Goal: Task Accomplishment & Management: Manage account settings

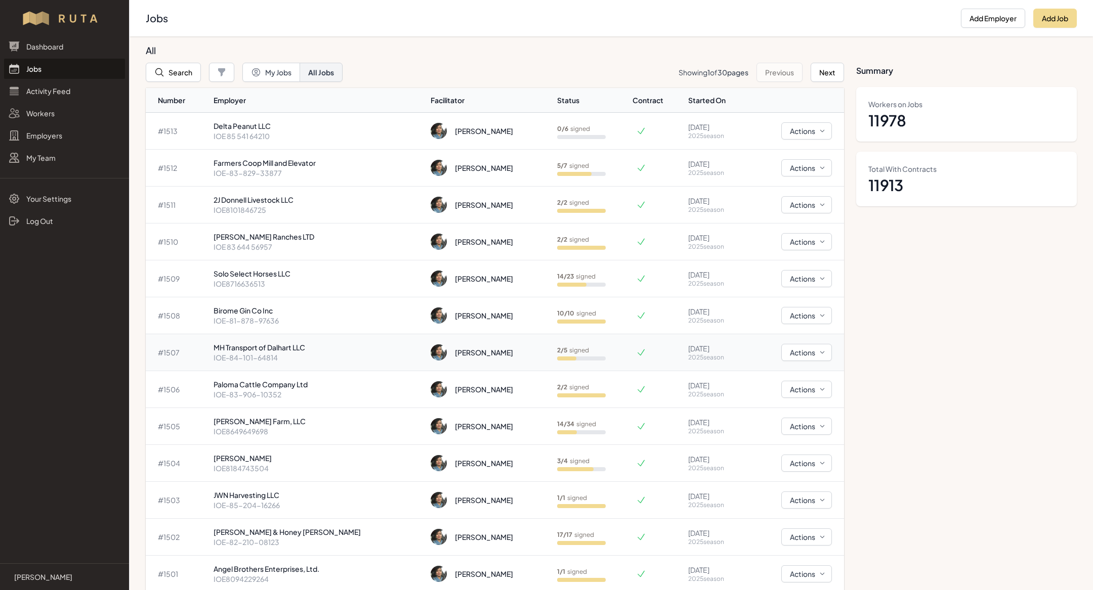
click at [264, 350] on p "MH Transport of Dalhart LLC" at bounding box center [317, 347] width 209 height 10
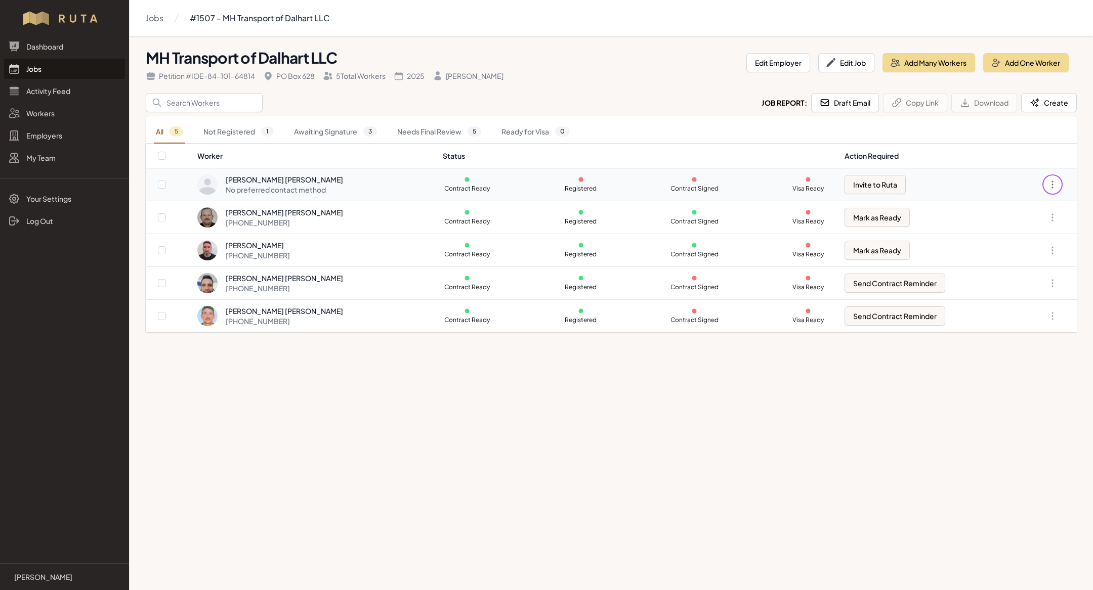
click at [1056, 184] on icon "button" at bounding box center [1052, 185] width 10 height 10
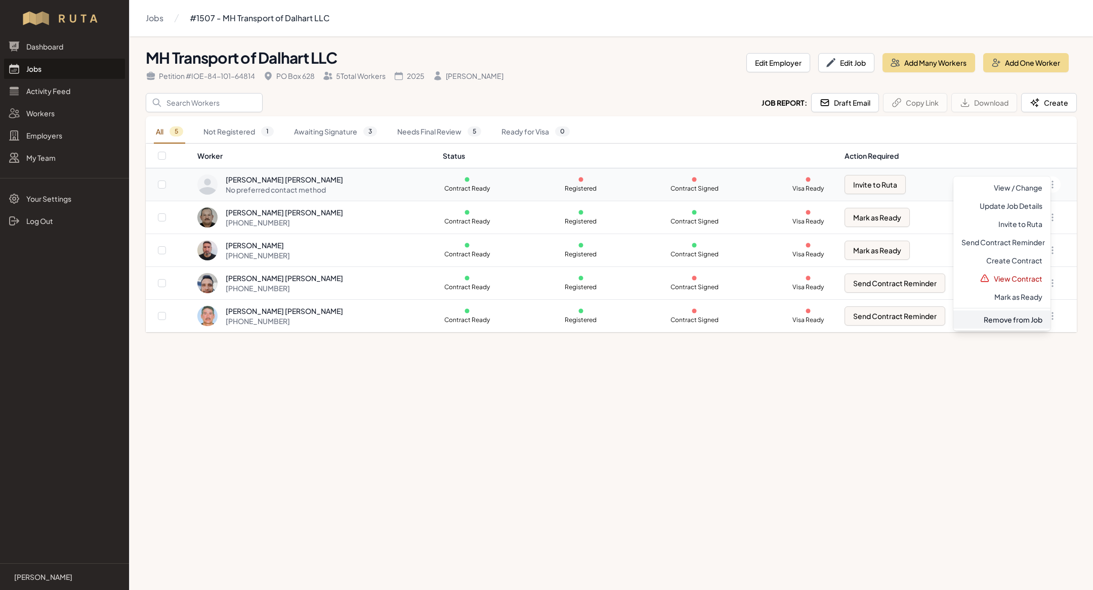
click at [993, 319] on link "Remove from Job" at bounding box center [1001, 320] width 97 height 18
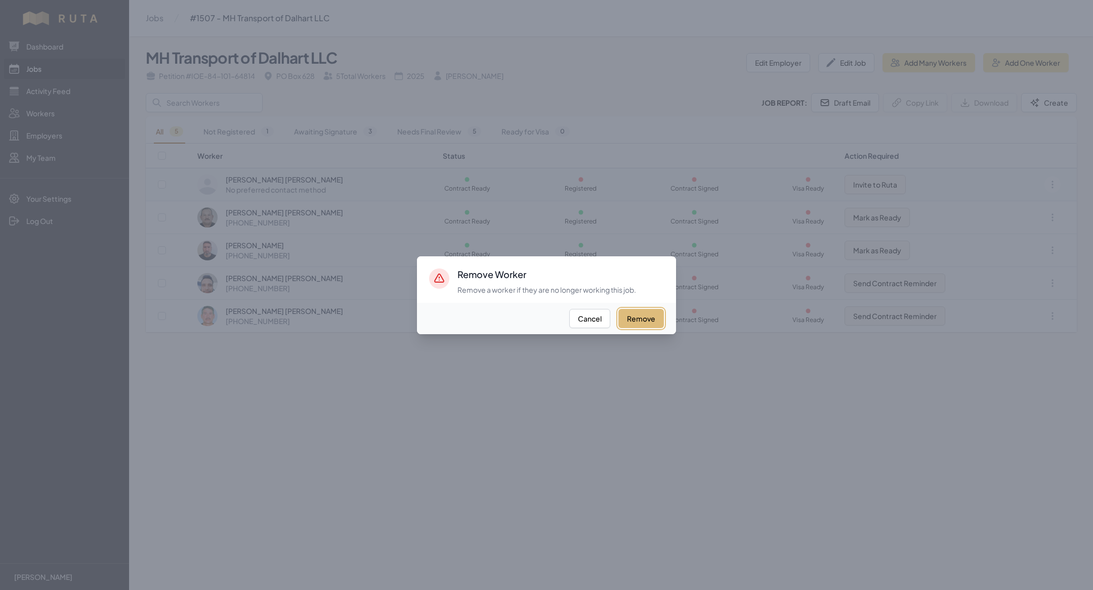
click at [642, 325] on button "Remove" at bounding box center [641, 318] width 46 height 19
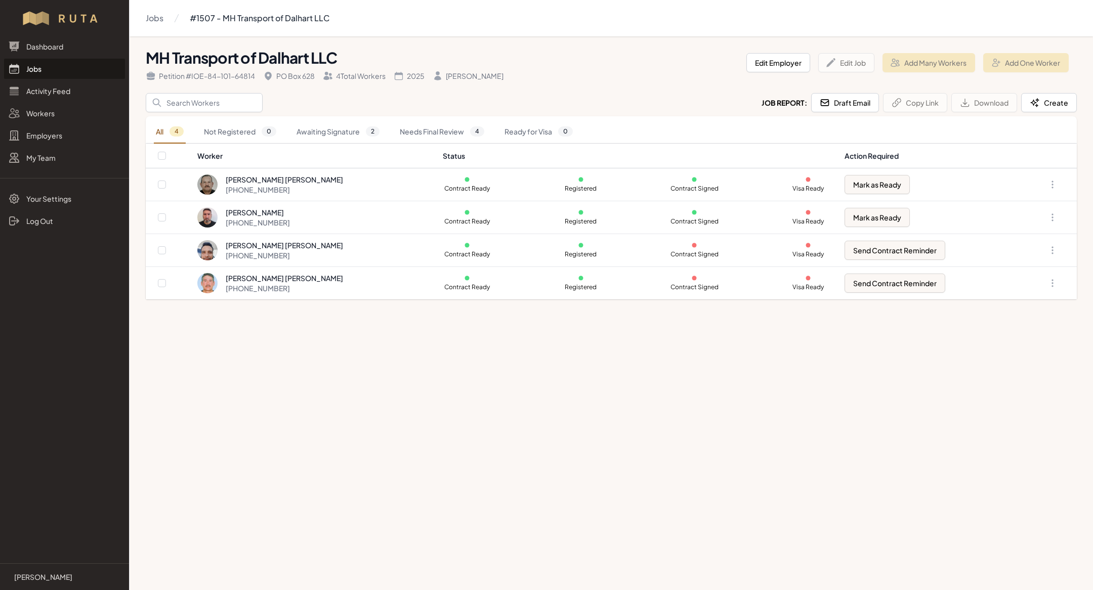
click at [754, 427] on main "Jobs #1507 - MH Transport of Dalhart LLC MH Transport of Dalhart LLC Petition #…" at bounding box center [546, 295] width 1093 height 590
click at [918, 68] on button "Add Many Workers" at bounding box center [928, 62] width 93 height 19
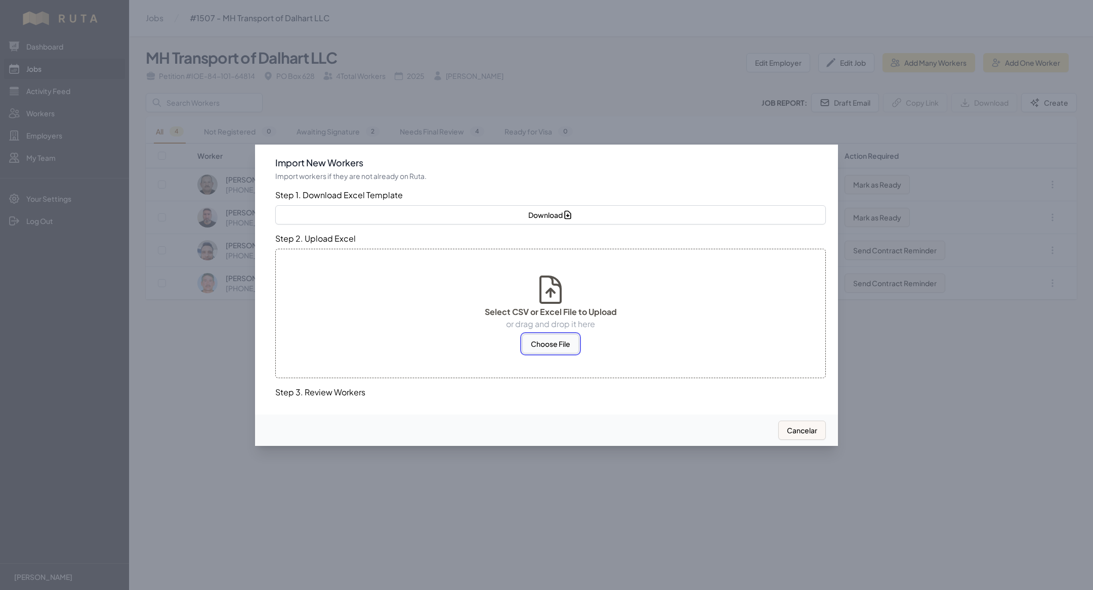
click at [533, 344] on button "Choose File" at bounding box center [550, 343] width 57 height 19
select select "MX"
select select "US"
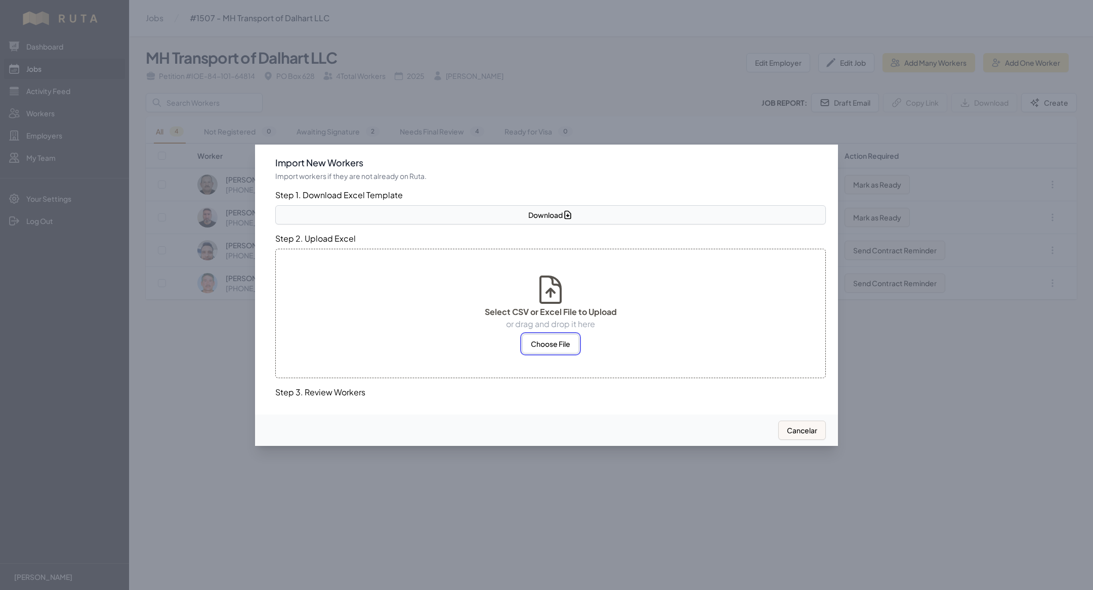
select select "US"
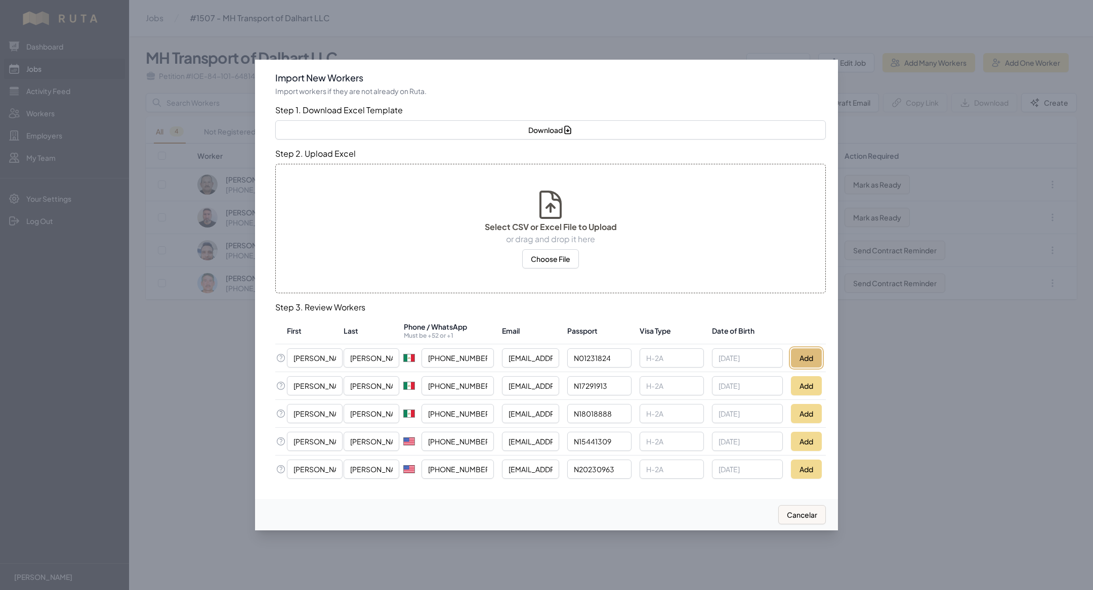
click at [815, 352] on button "Add" at bounding box center [806, 358] width 31 height 19
click at [908, 424] on div at bounding box center [546, 295] width 1093 height 590
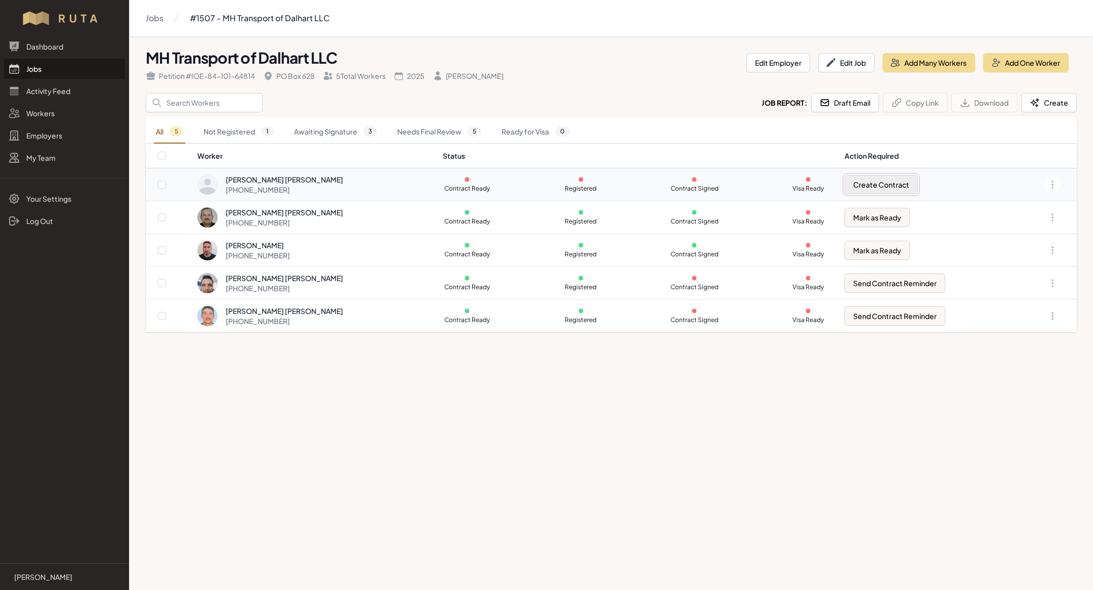
click at [889, 184] on button "Create Contract" at bounding box center [880, 184] width 73 height 19
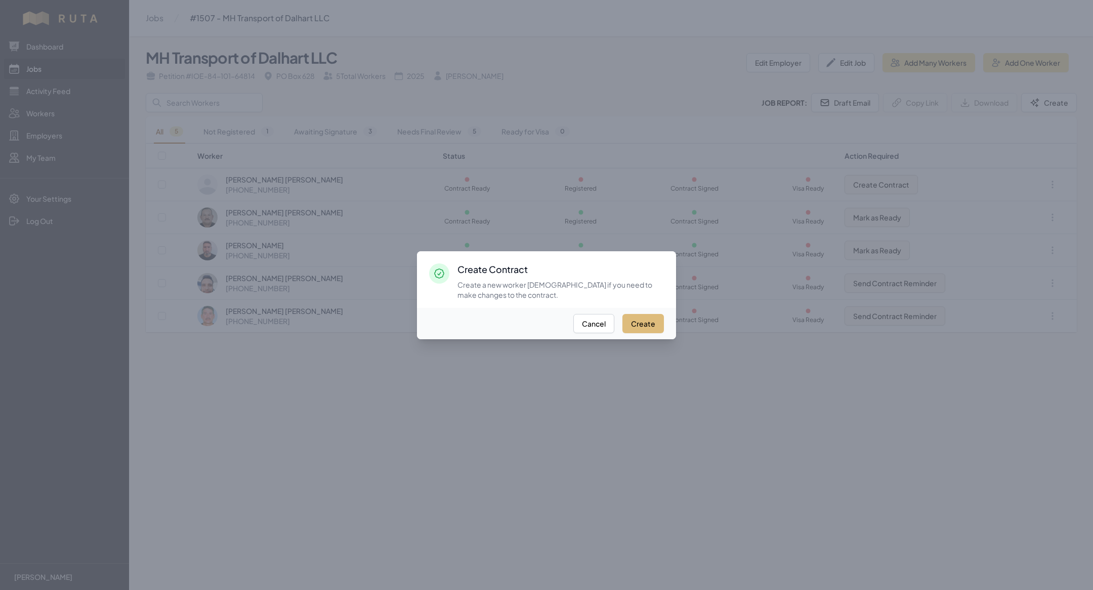
click at [640, 323] on button "Create" at bounding box center [642, 323] width 41 height 19
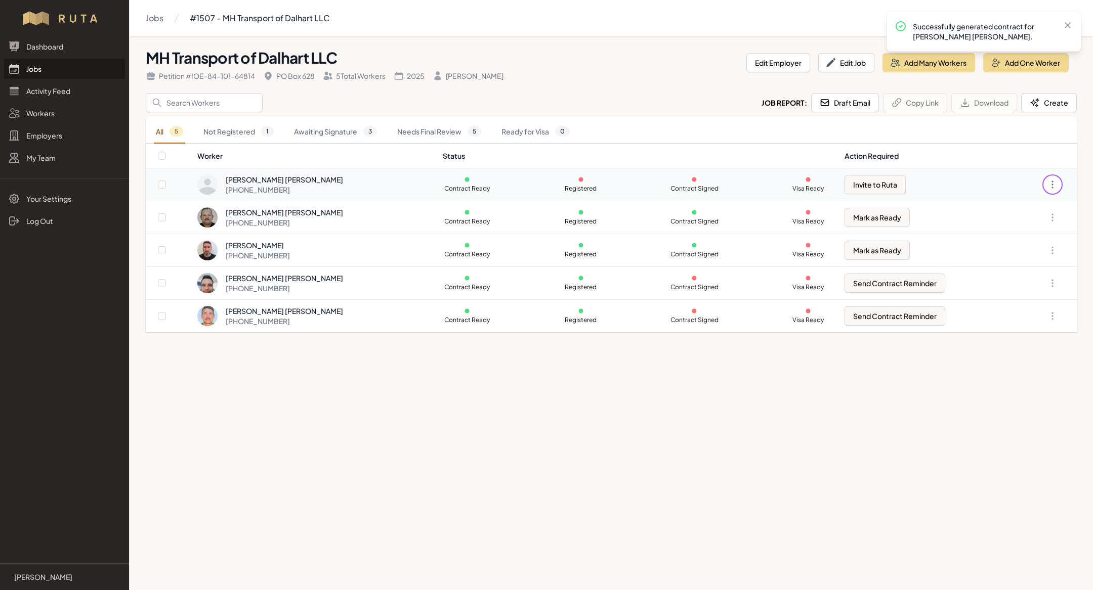
click at [1053, 187] on icon "button" at bounding box center [1052, 185] width 10 height 10
click at [872, 444] on main "Jobs #1507 - MH Transport of Dalhart LLC MH Transport of Dalhart LLC Petition #…" at bounding box center [546, 295] width 1093 height 590
click at [1053, 183] on icon "button" at bounding box center [1052, 185] width 10 height 10
click at [870, 378] on main "Jobs #1507 - MH Transport of Dalhart LLC MH Transport of Dalhart LLC Petition #…" at bounding box center [546, 295] width 1093 height 590
click at [874, 189] on button "Invite to Ruta" at bounding box center [874, 184] width 61 height 19
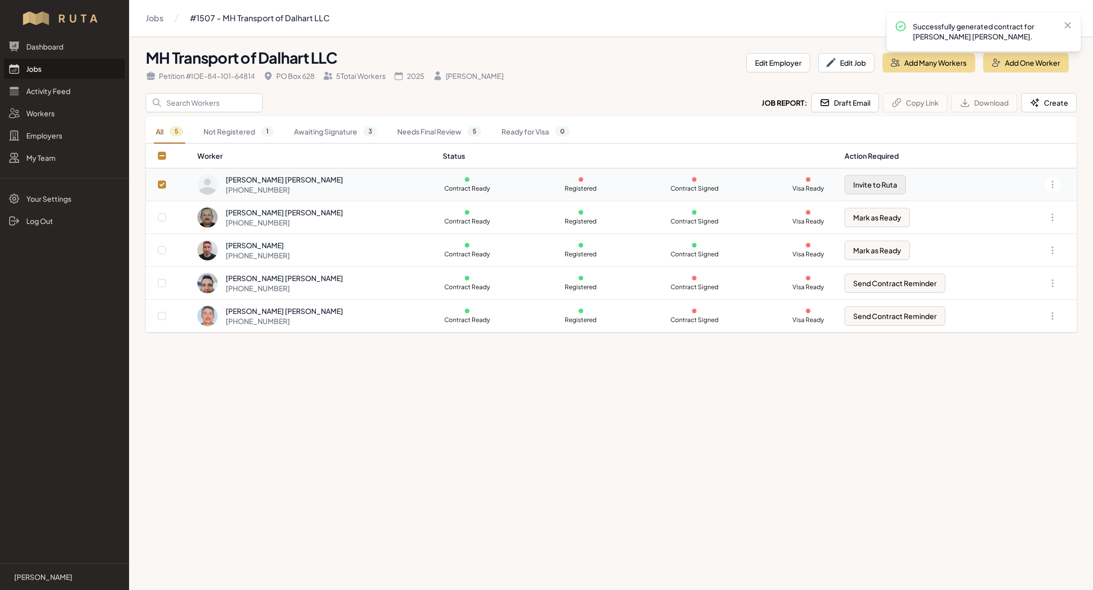
checkbox input "true"
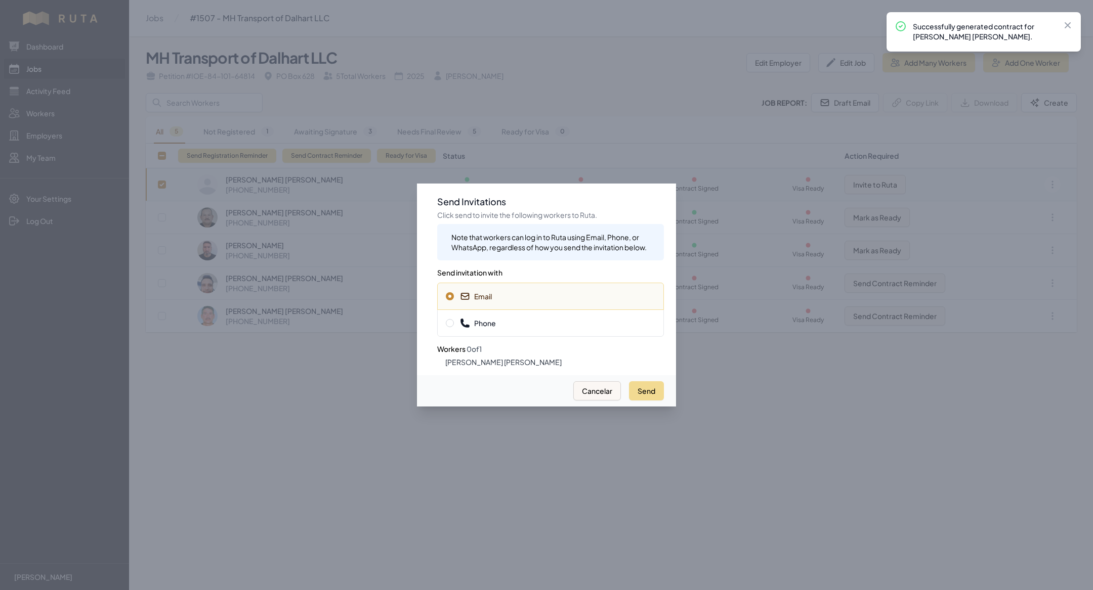
click at [641, 324] on span "Phone" at bounding box center [550, 323] width 209 height 10
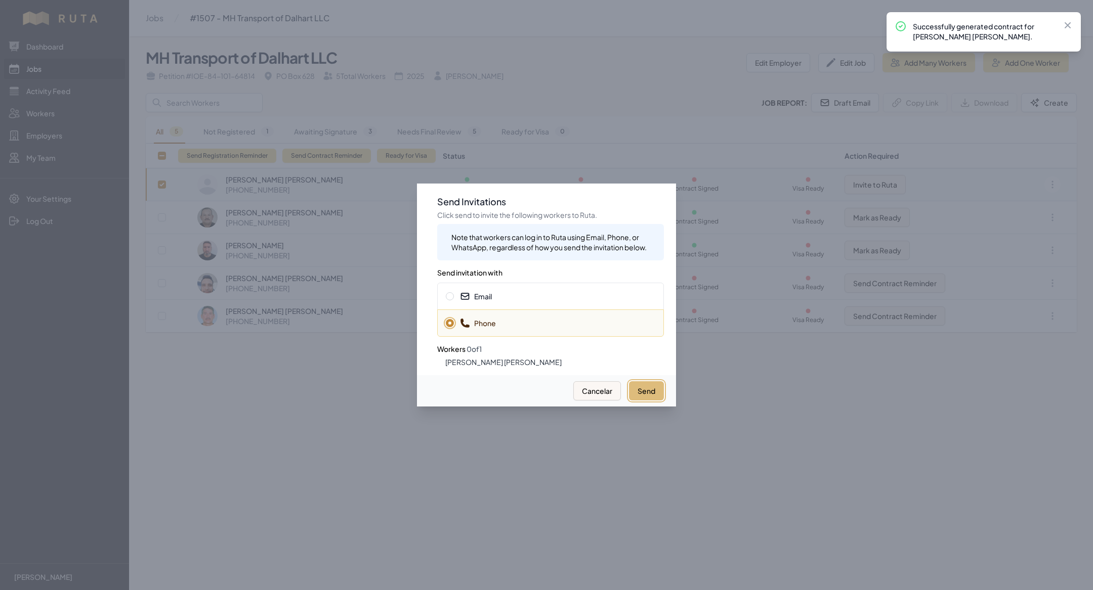
click at [656, 392] on button "Send" at bounding box center [646, 390] width 35 height 19
click at [646, 394] on button "Send" at bounding box center [646, 390] width 35 height 19
click at [580, 289] on div "Email" at bounding box center [550, 296] width 227 height 27
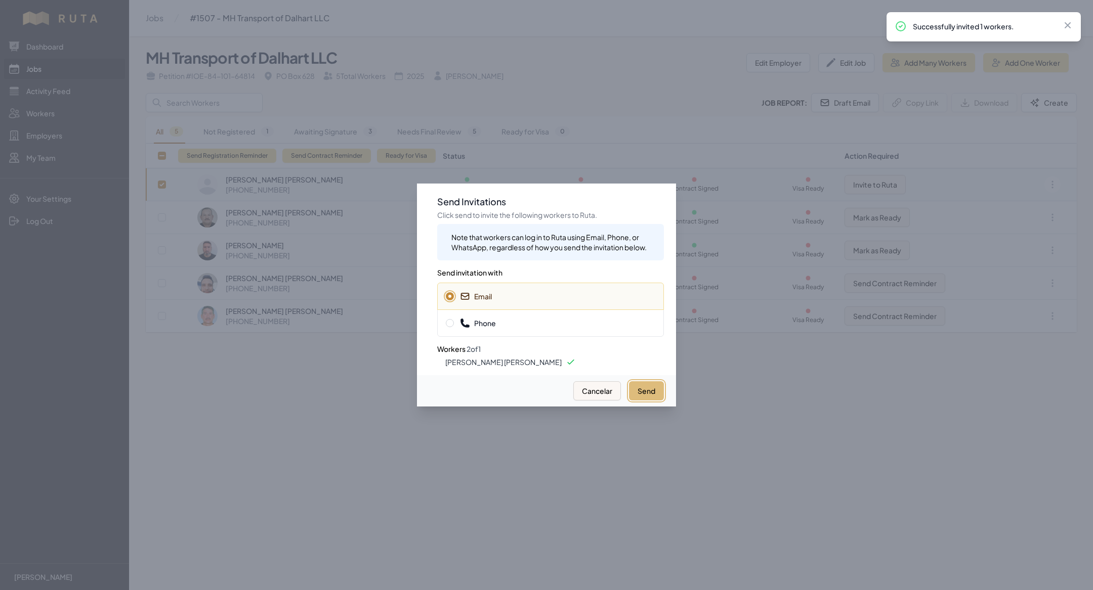
click at [648, 389] on button "Send" at bounding box center [646, 390] width 35 height 19
click at [648, 389] on button "Send" at bounding box center [638, 390] width 51 height 19
click at [648, 389] on button "Send" at bounding box center [646, 390] width 35 height 19
click at [613, 313] on div "Phone" at bounding box center [550, 323] width 227 height 27
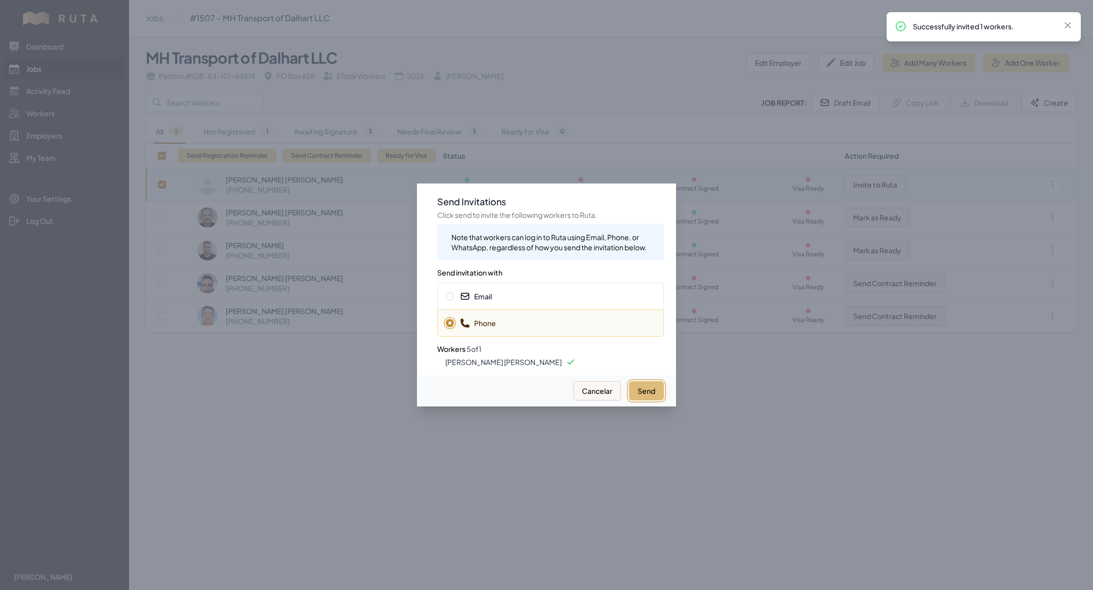
click at [656, 389] on button "Send" at bounding box center [646, 390] width 35 height 19
click at [684, 506] on div at bounding box center [546, 295] width 1093 height 590
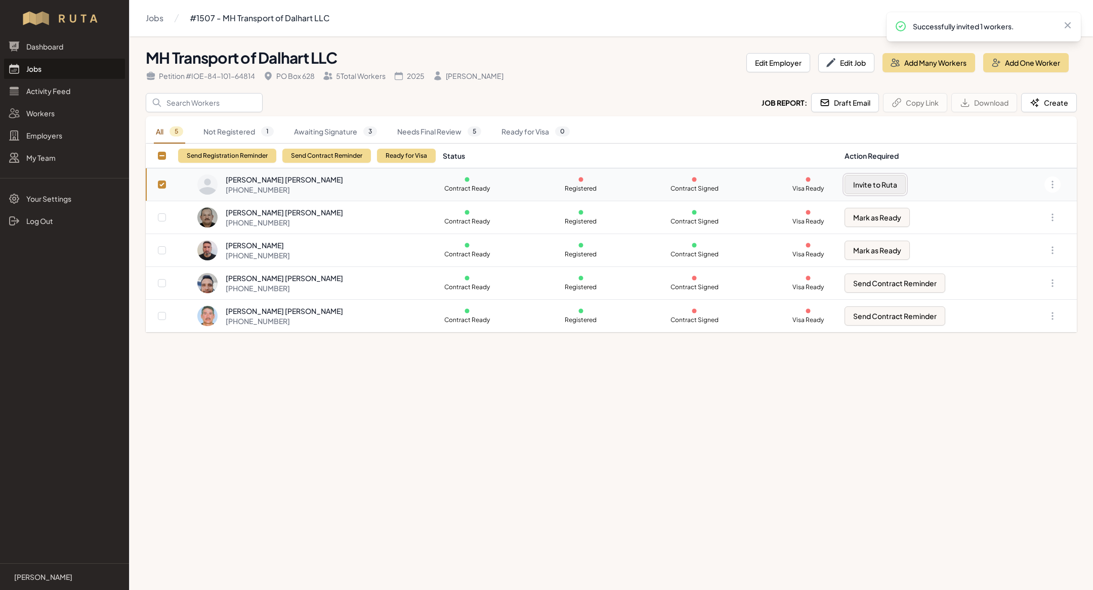
click at [880, 186] on button "Invite to Ruta" at bounding box center [874, 184] width 61 height 19
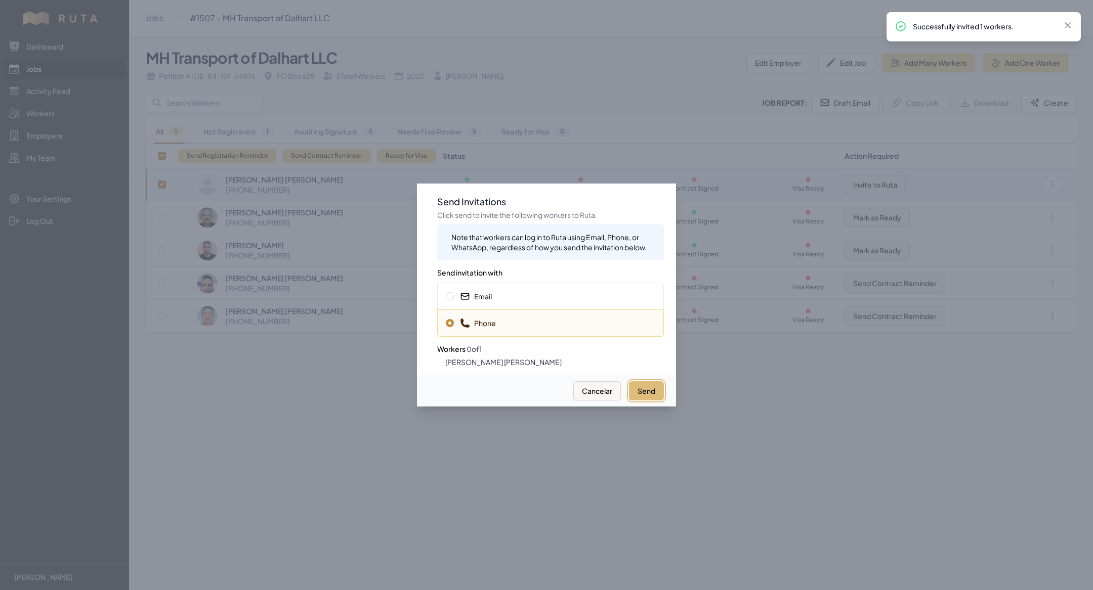
click at [640, 396] on button "Send" at bounding box center [646, 390] width 35 height 19
click at [532, 295] on span "Email" at bounding box center [550, 296] width 209 height 10
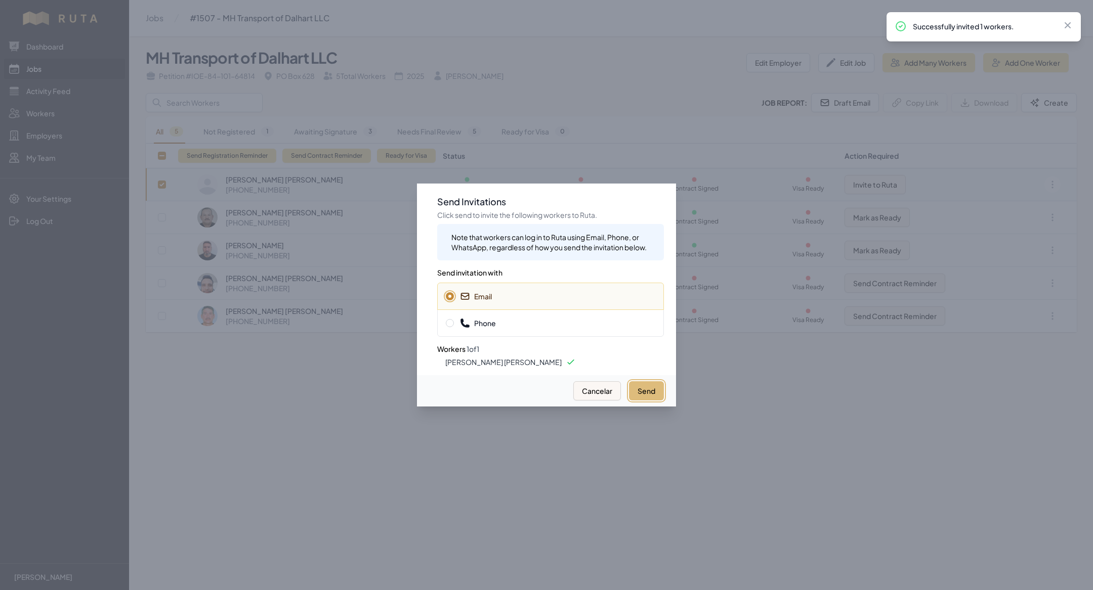
click at [636, 390] on button "Send" at bounding box center [646, 390] width 35 height 19
click at [590, 333] on div "Phone" at bounding box center [550, 323] width 227 height 27
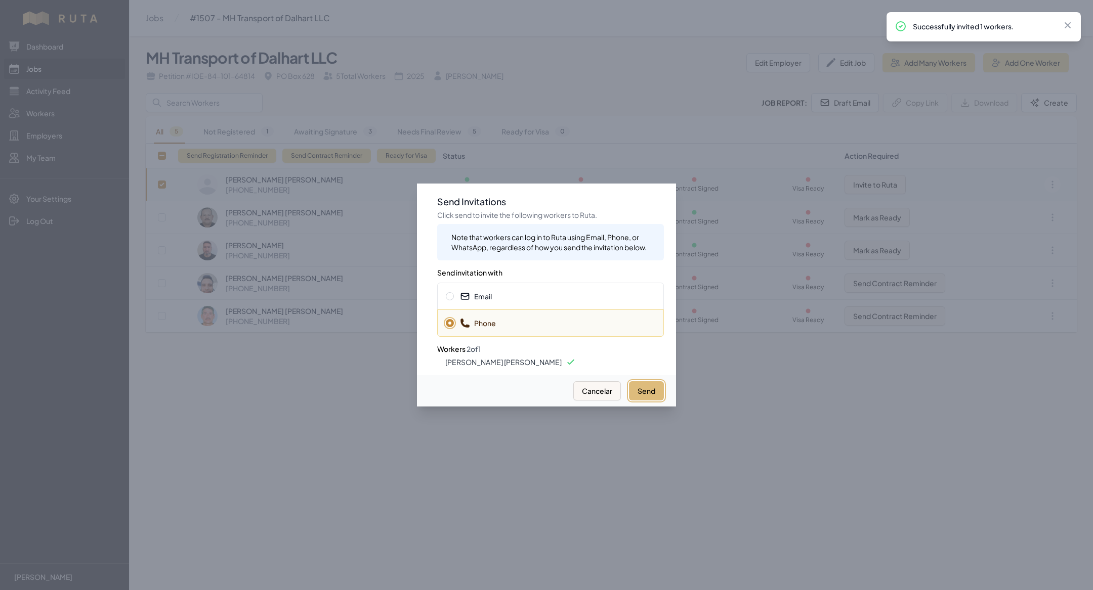
click at [642, 389] on button "Send" at bounding box center [646, 390] width 35 height 19
click at [216, 460] on div at bounding box center [546, 295] width 1093 height 590
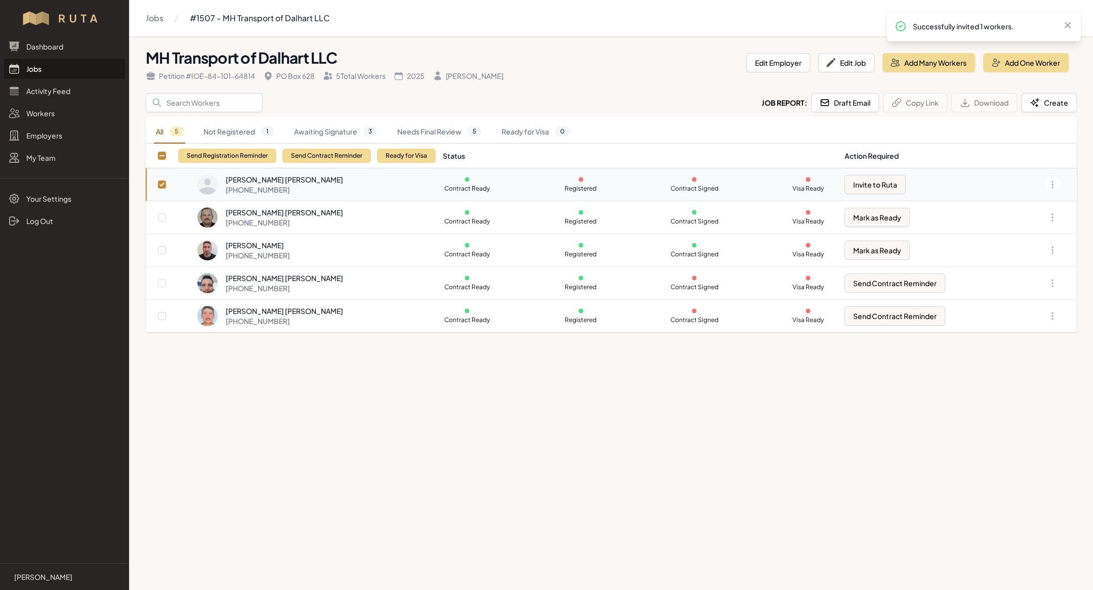
click at [622, 492] on main "Jobs #1507 - MH Transport of Dalhart LLC MH Transport of Dalhart LLC Petition #…" at bounding box center [546, 295] width 1093 height 590
click at [84, 69] on link "Jobs" at bounding box center [64, 69] width 121 height 20
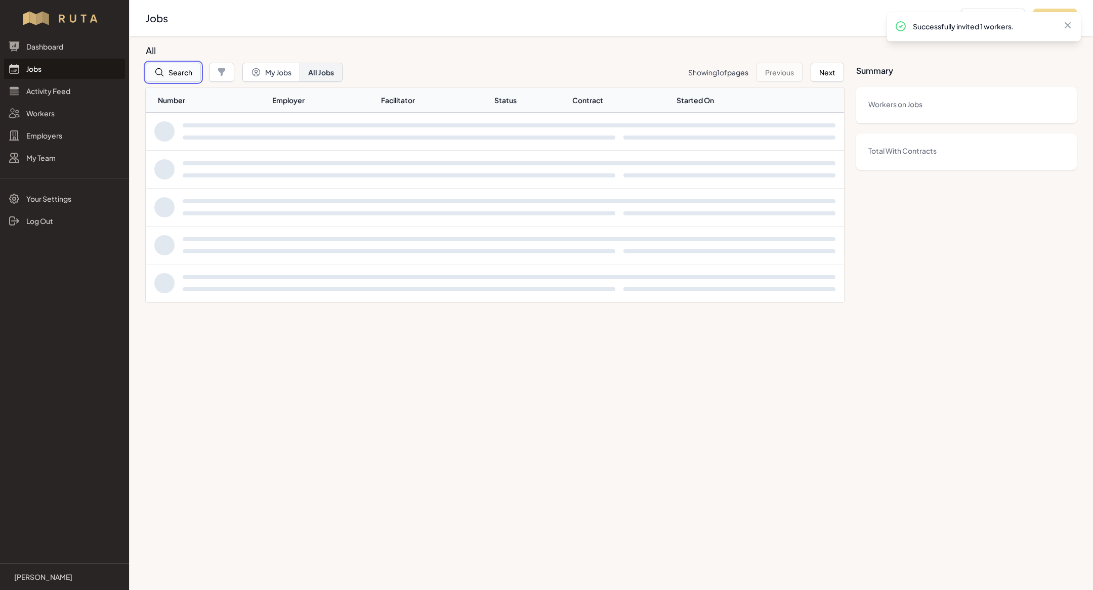
click at [170, 72] on button "Search" at bounding box center [173, 72] width 55 height 19
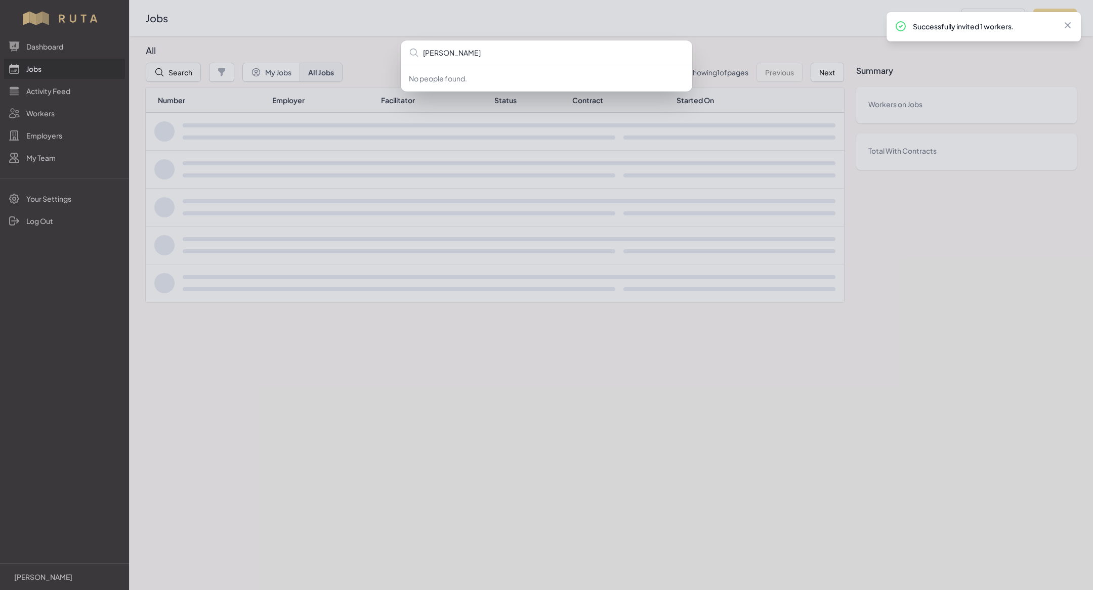
type input "[PERSON_NAME] r"
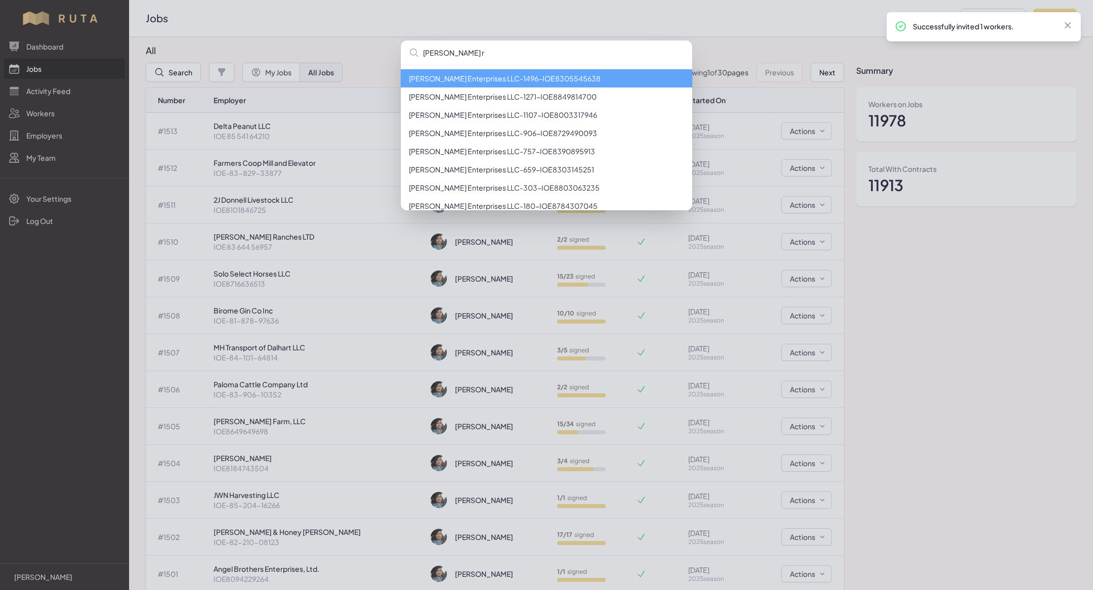
click at [514, 76] on li "[PERSON_NAME] Enterprises LLC - 1496 - IOE8305545638" at bounding box center [546, 78] width 291 height 18
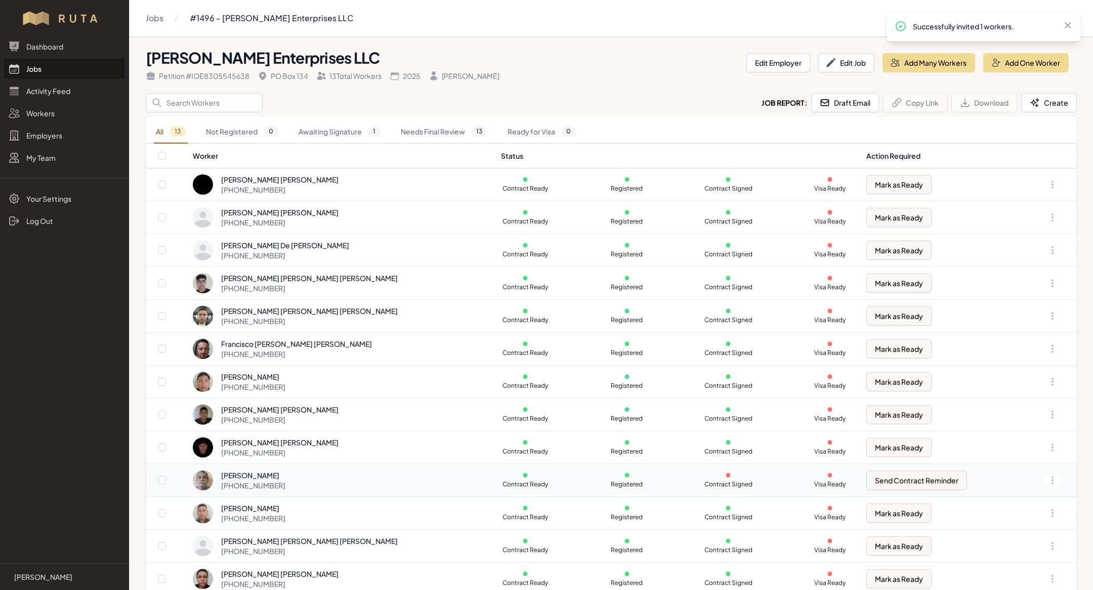
click at [374, 479] on div "[PERSON_NAME] [PHONE_NUMBER]" at bounding box center [341, 480] width 296 height 20
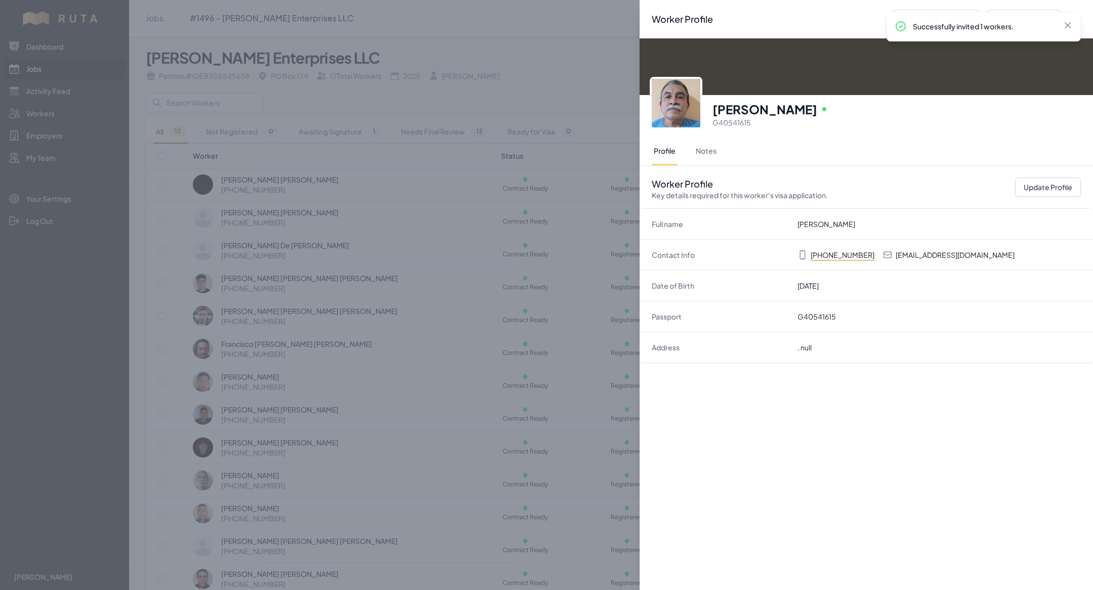
click at [421, 284] on div "Worker Profile Previous Worker Next Worker Close panel [PERSON_NAME] Online G40…" at bounding box center [546, 295] width 1093 height 590
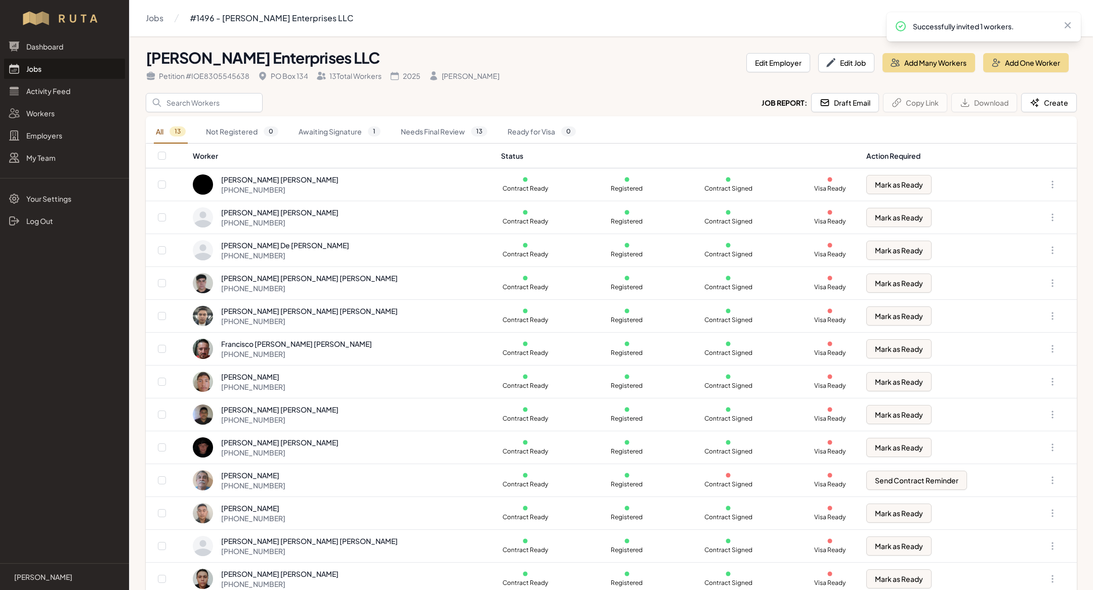
click at [83, 74] on link "Jobs" at bounding box center [64, 69] width 121 height 20
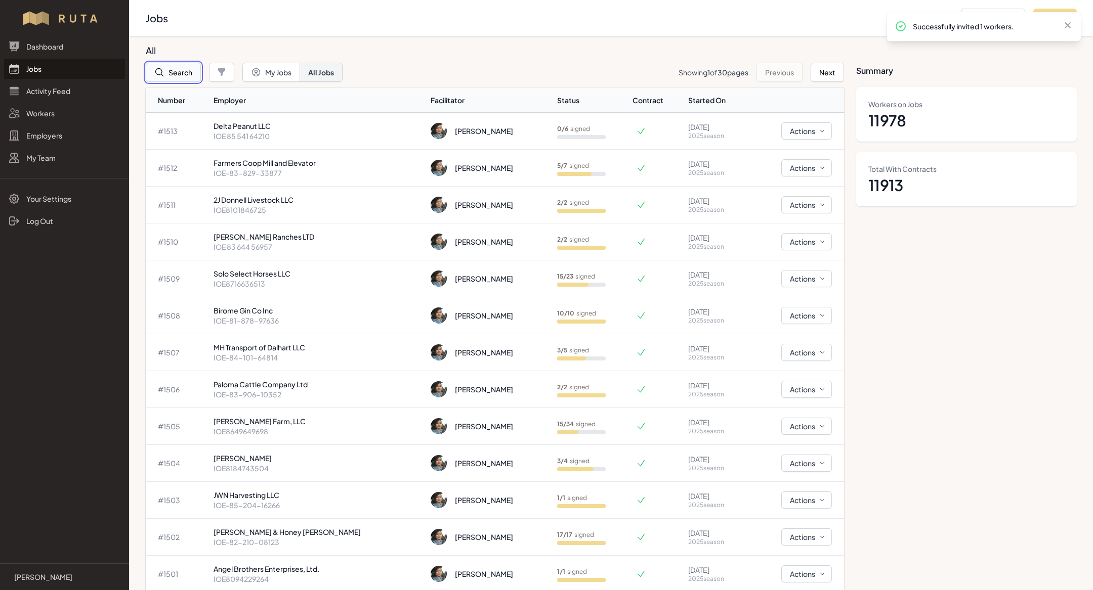
click at [175, 69] on button "Search" at bounding box center [173, 72] width 55 height 19
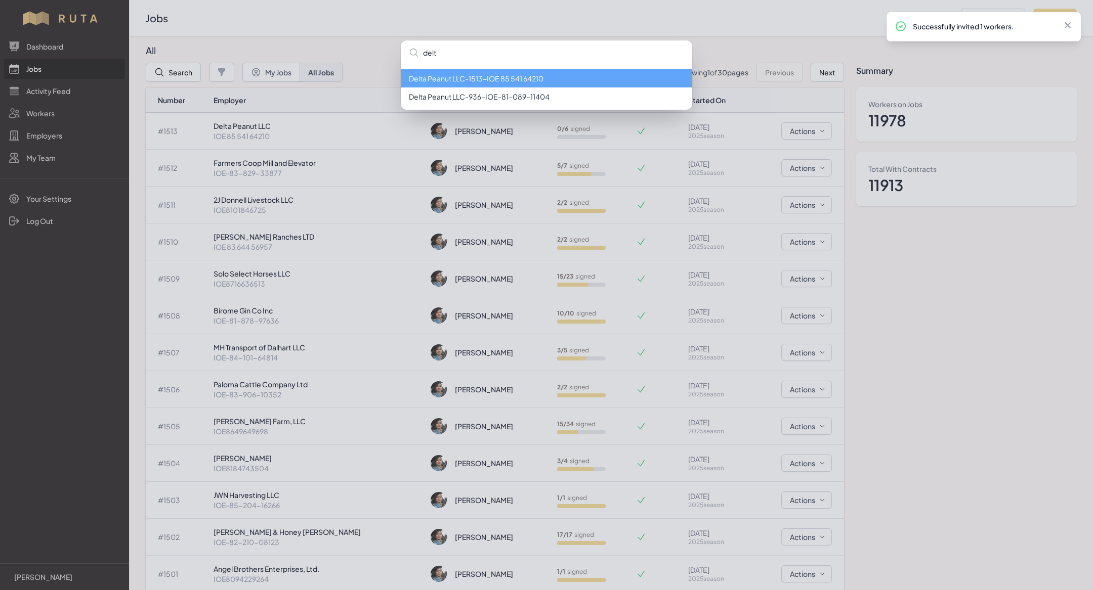
type input "delt"
click at [415, 75] on li "Delta Peanut LLC - 1513 - IOE 85 541 64210" at bounding box center [546, 78] width 291 height 18
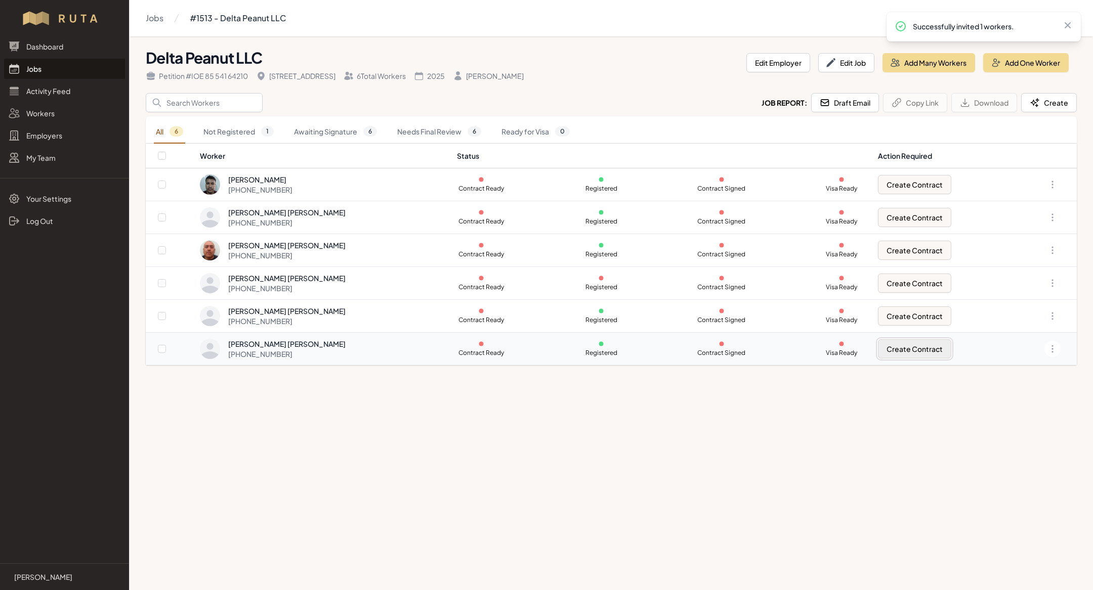
click at [886, 343] on button "Create Contract" at bounding box center [914, 348] width 73 height 19
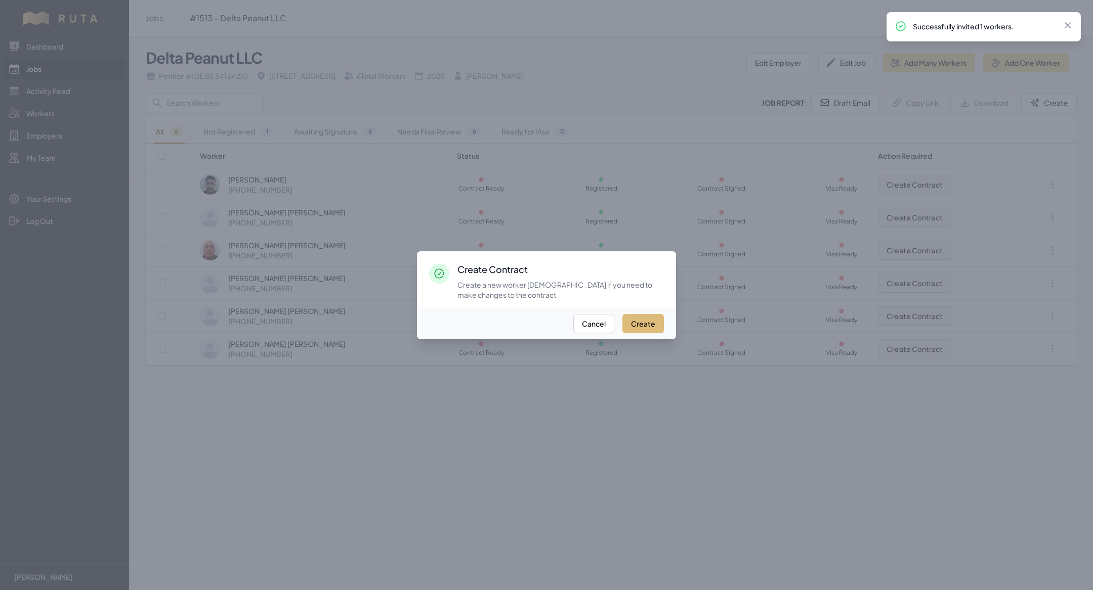
click at [655, 324] on button "Create" at bounding box center [642, 323] width 41 height 19
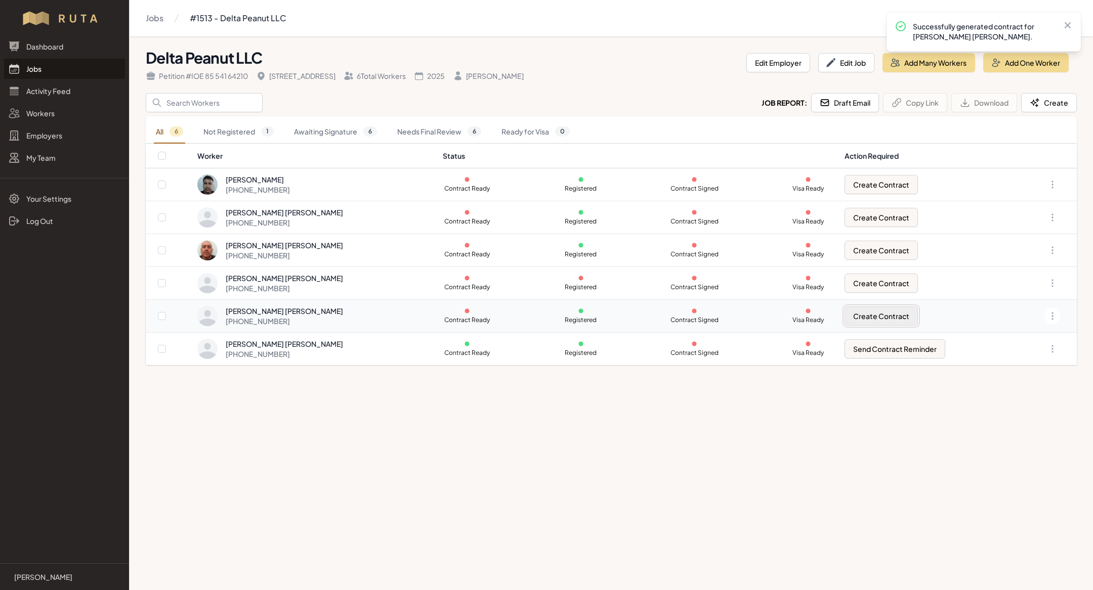
click at [884, 315] on button "Create Contract" at bounding box center [880, 316] width 73 height 19
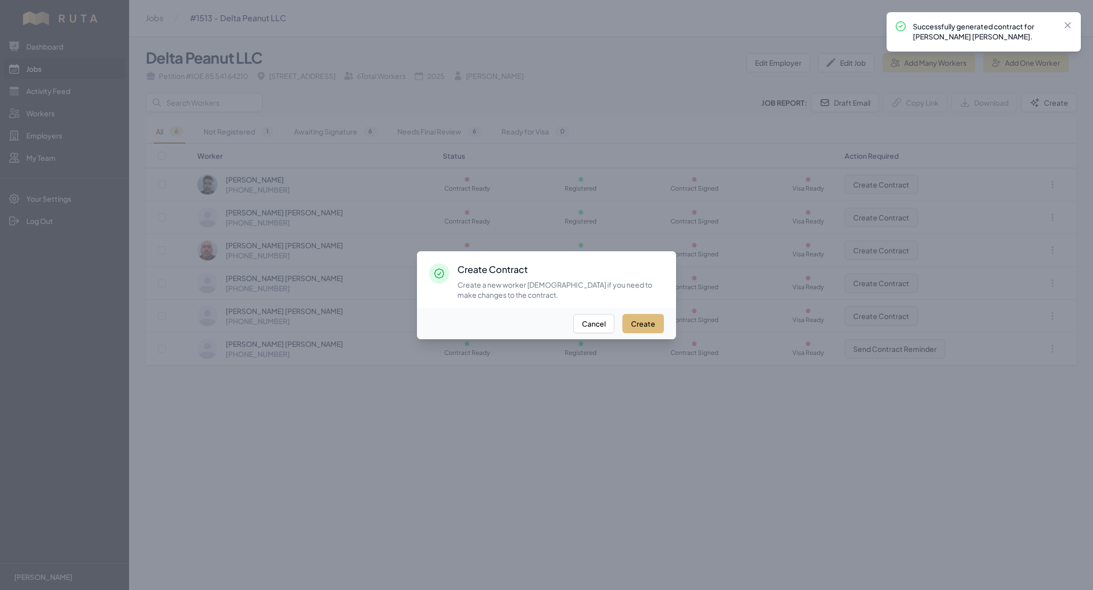
click at [647, 323] on button "Create" at bounding box center [642, 323] width 41 height 19
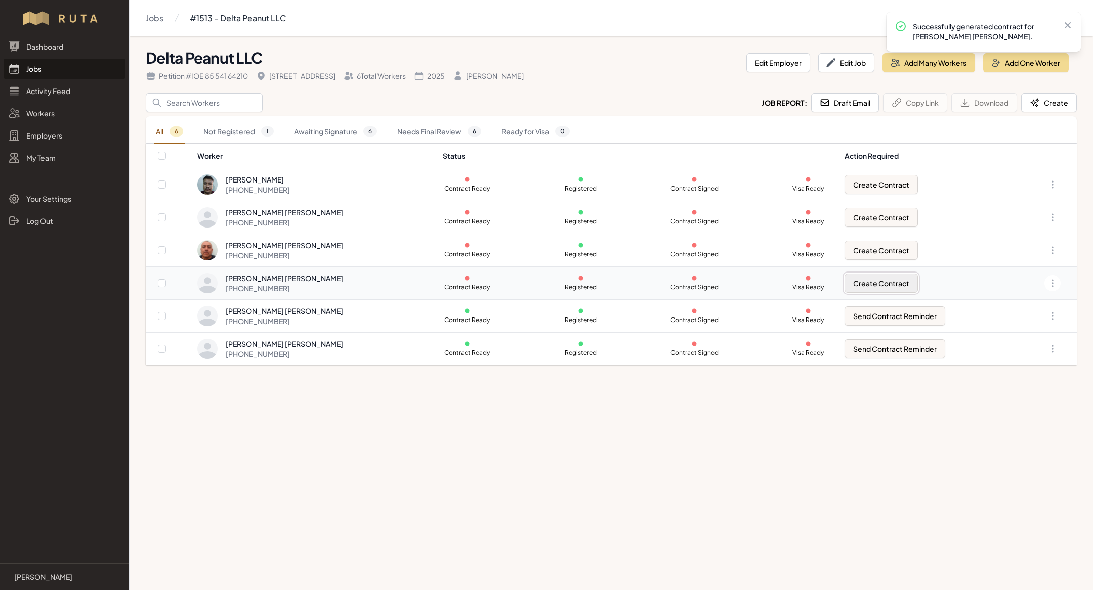
click at [879, 281] on button "Create Contract" at bounding box center [880, 283] width 73 height 19
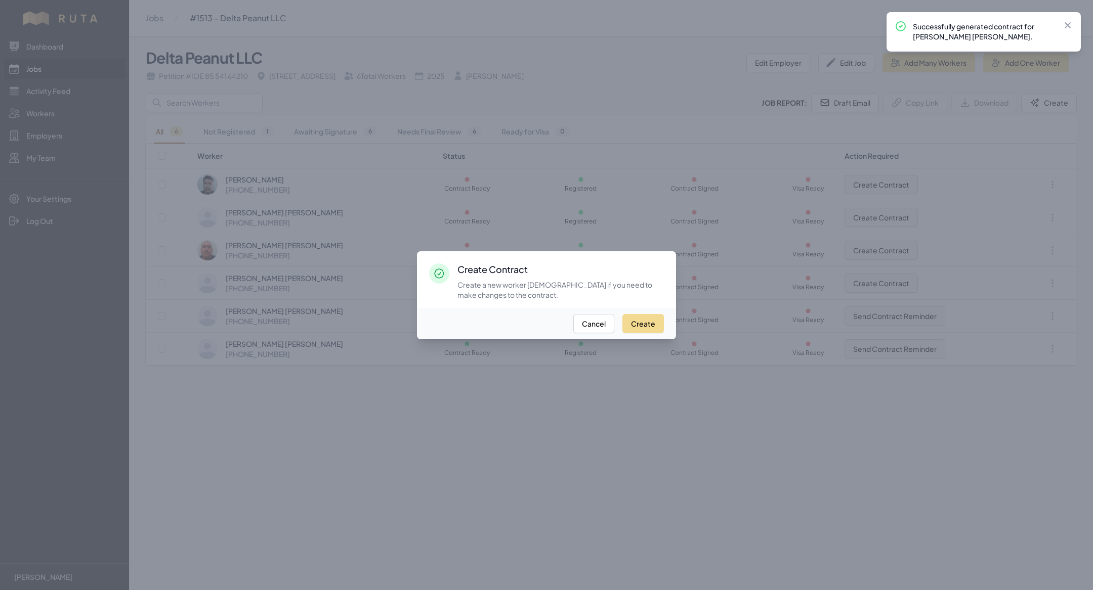
click at [638, 312] on div "Create Cancel" at bounding box center [546, 323] width 259 height 31
click at [640, 316] on button "Create" at bounding box center [642, 323] width 41 height 19
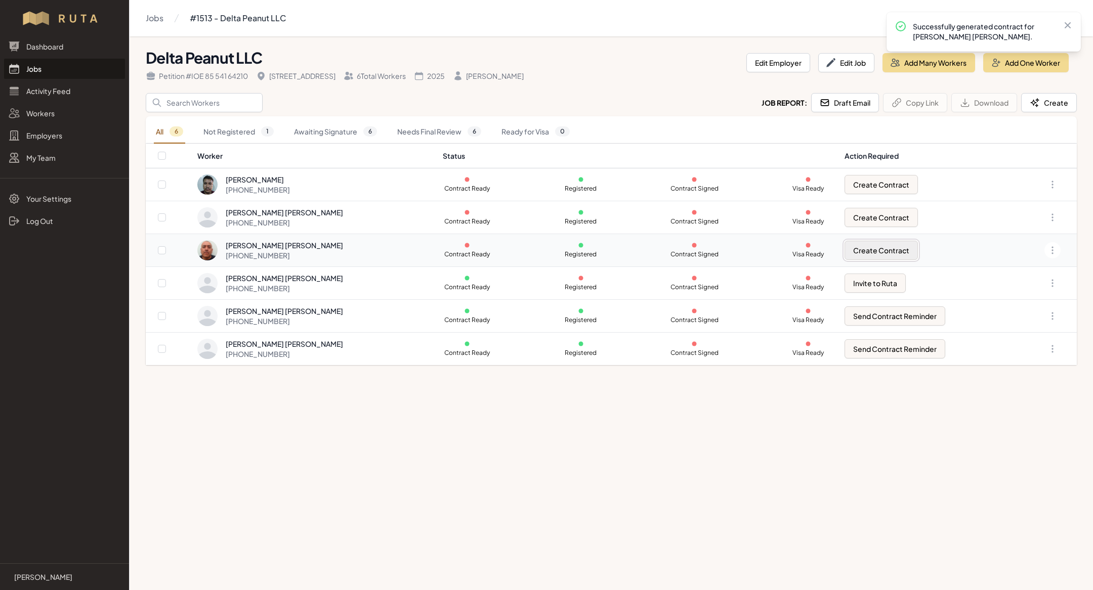
click at [874, 250] on button "Create Contract" at bounding box center [880, 250] width 73 height 19
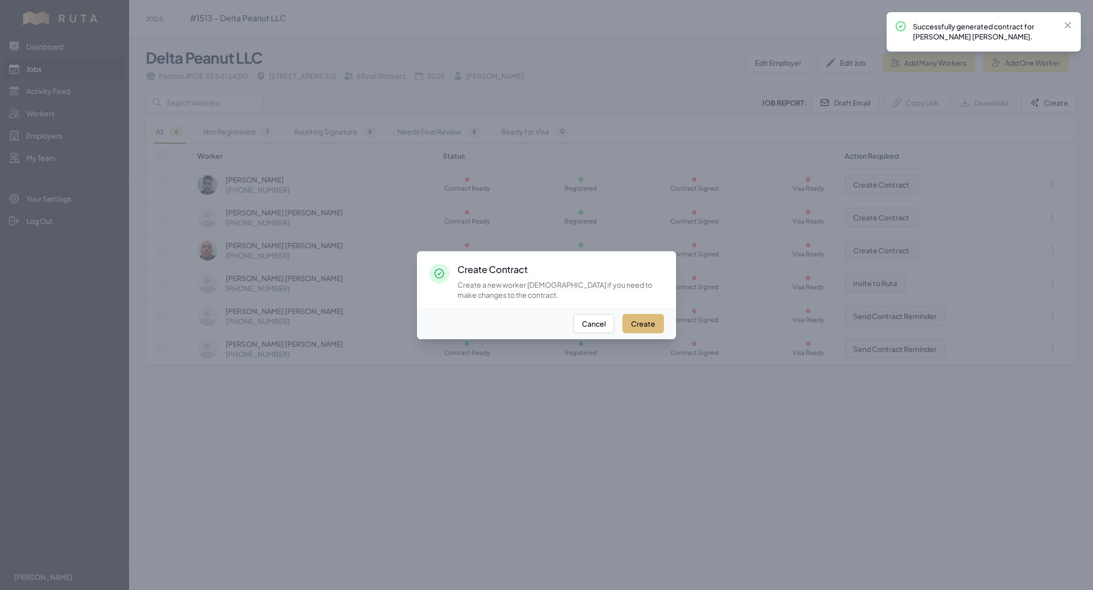
click at [652, 316] on button "Create" at bounding box center [642, 323] width 41 height 19
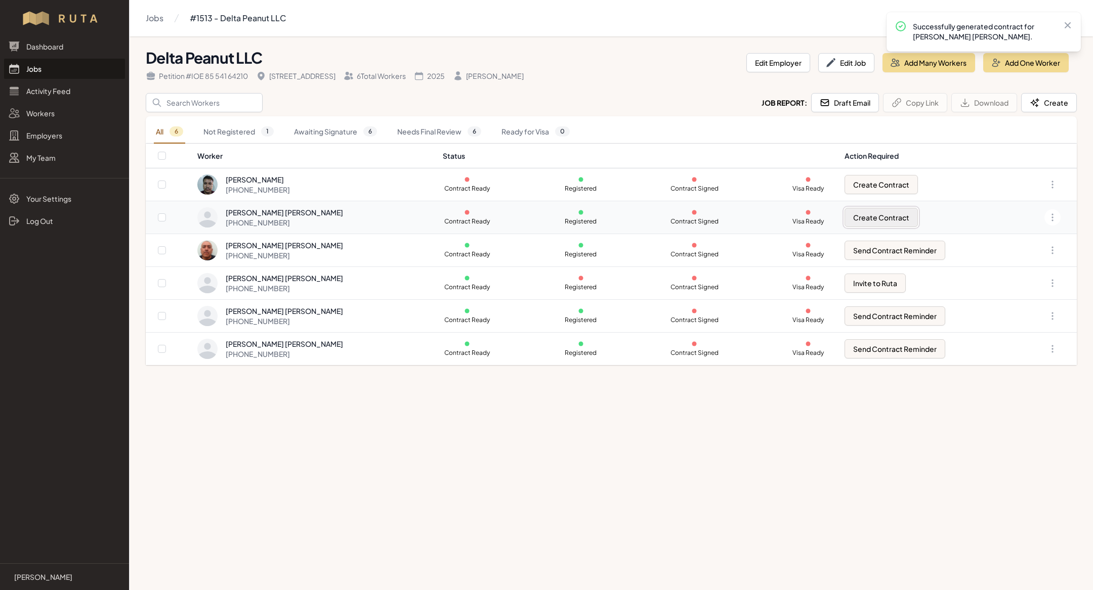
click at [862, 225] on button "Create Contract" at bounding box center [880, 217] width 73 height 19
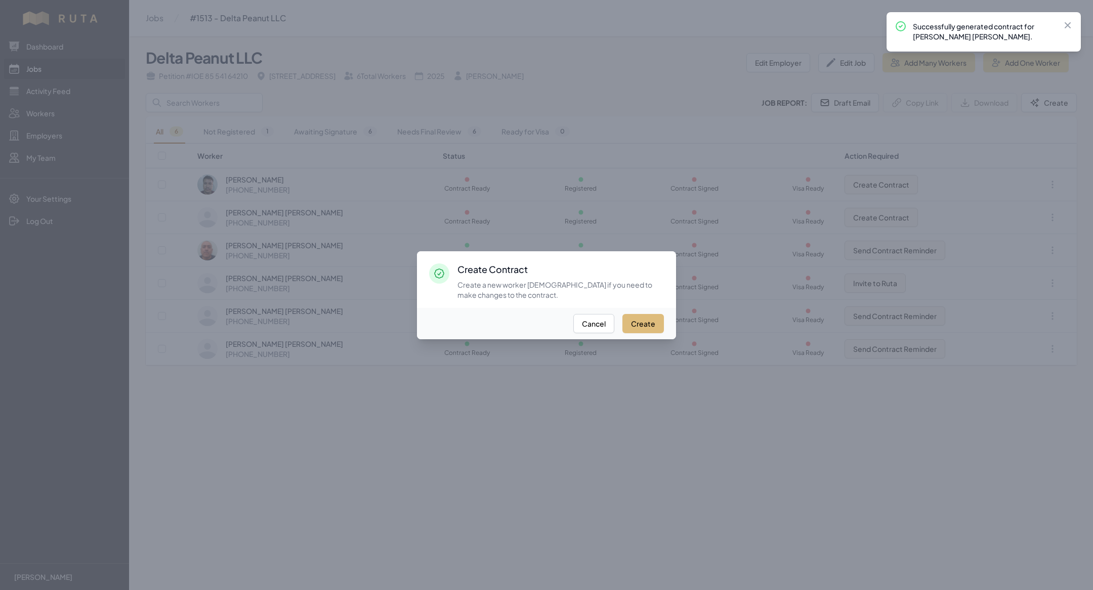
click at [637, 322] on button "Create" at bounding box center [642, 323] width 41 height 19
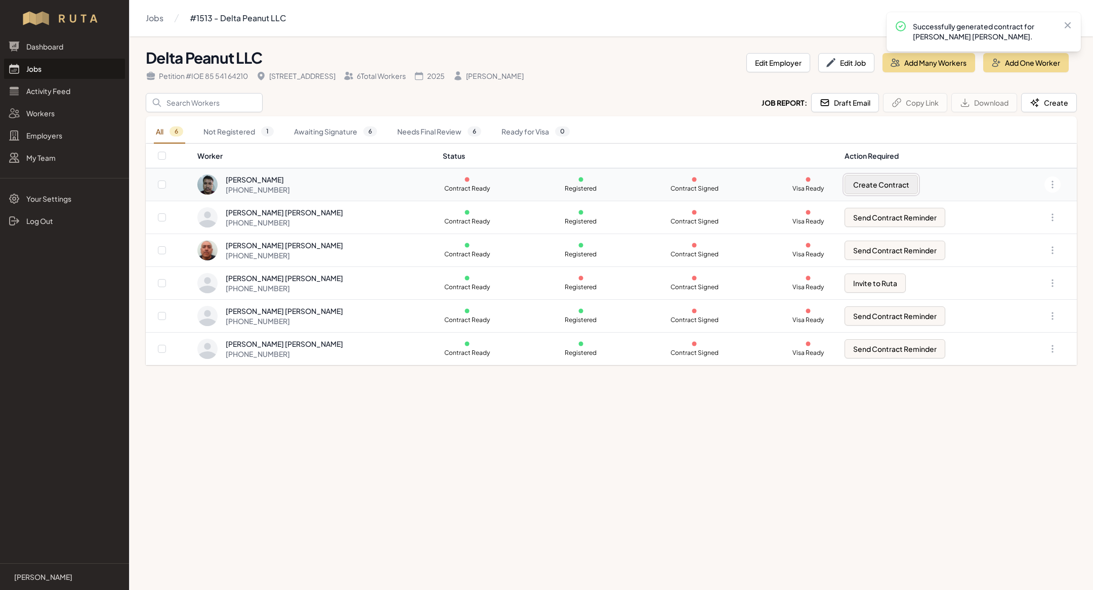
click at [869, 186] on button "Create Contract" at bounding box center [880, 184] width 73 height 19
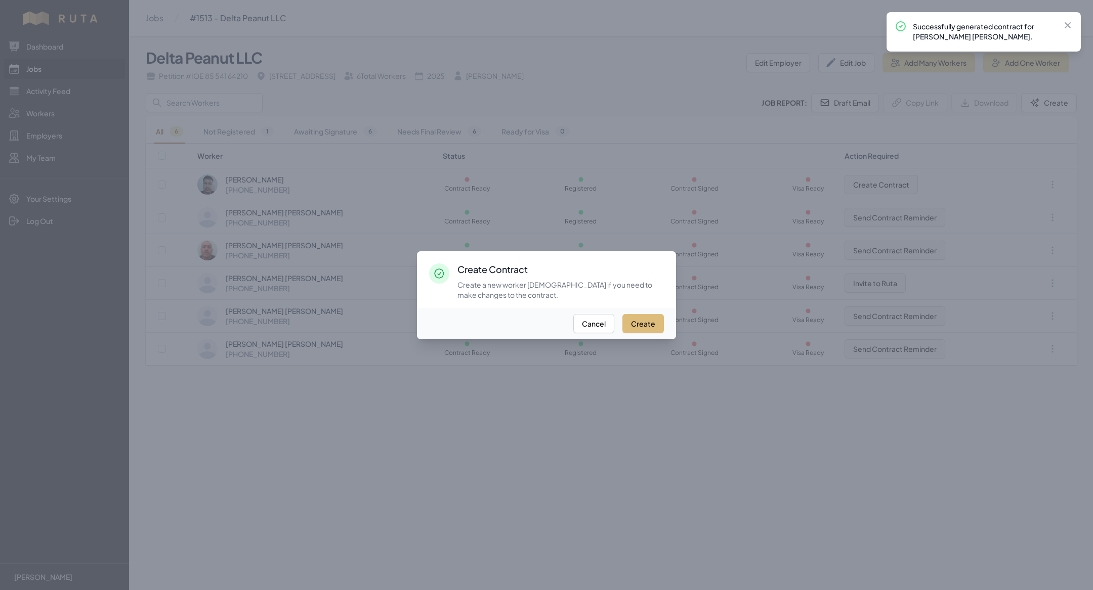
click at [640, 321] on button "Create" at bounding box center [642, 323] width 41 height 19
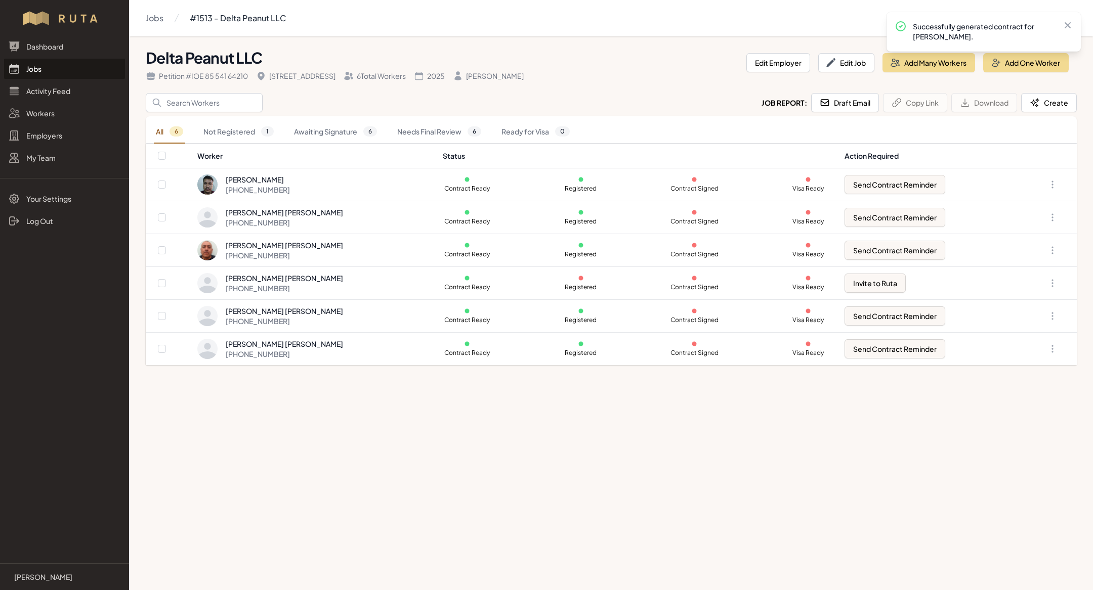
click at [159, 150] on th at bounding box center [171, 156] width 51 height 25
click at [162, 157] on input "checkbox" at bounding box center [162, 156] width 8 height 8
checkbox input "true"
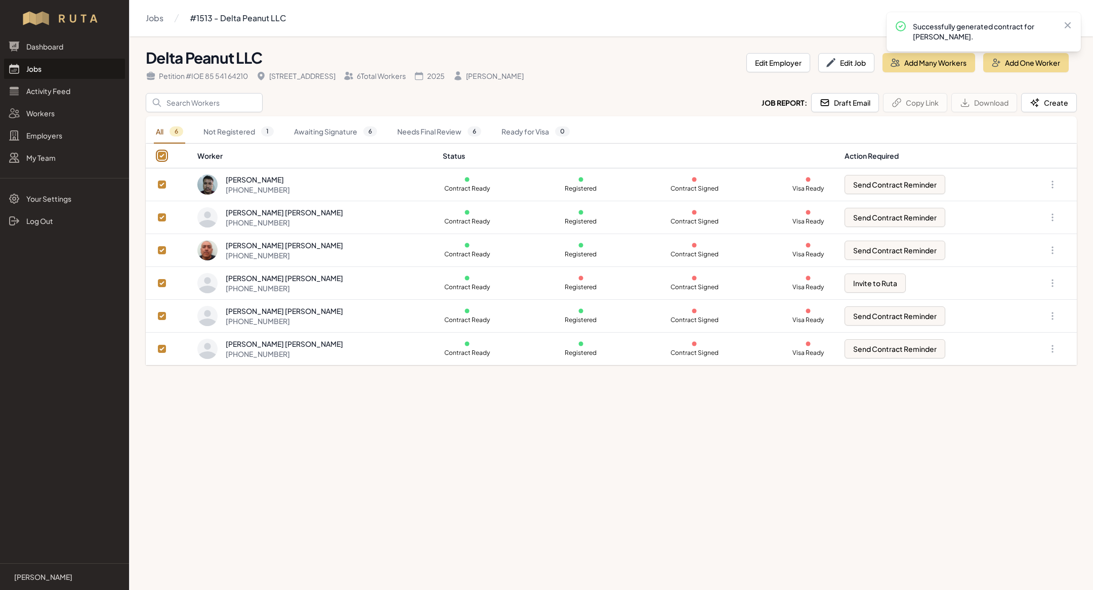
checkbox input "true"
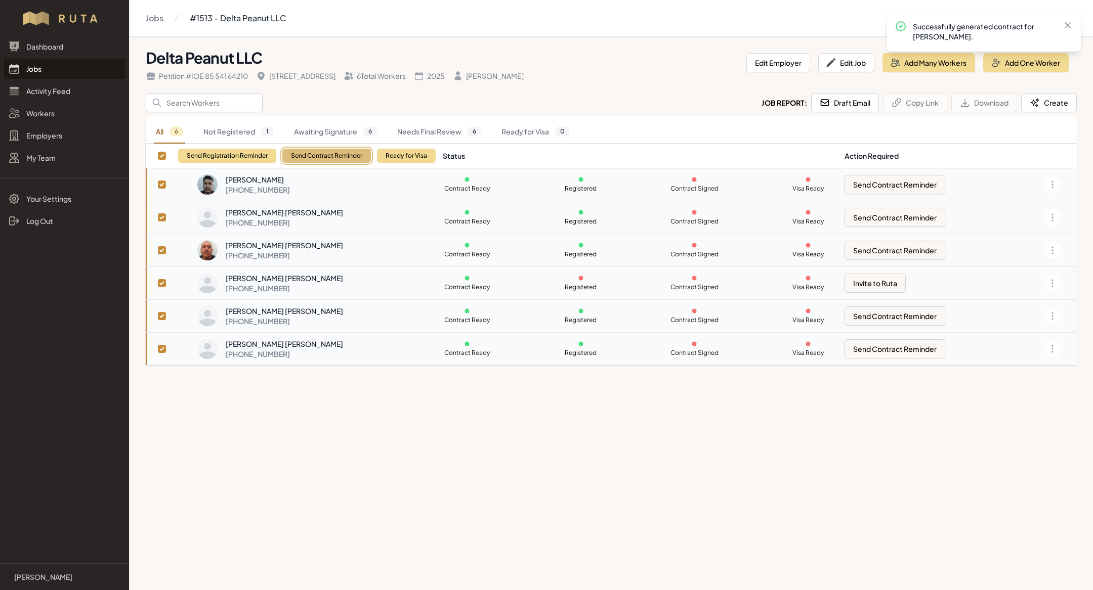
click at [346, 155] on button "Send Contract Reminder" at bounding box center [326, 156] width 89 height 14
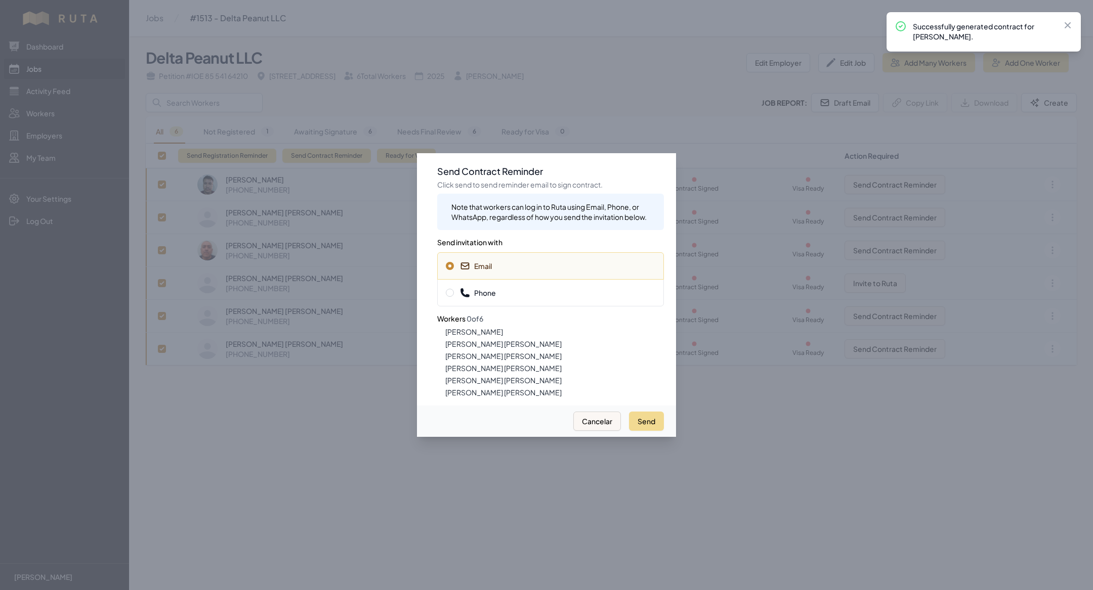
click at [531, 303] on div "Phone" at bounding box center [550, 292] width 227 height 27
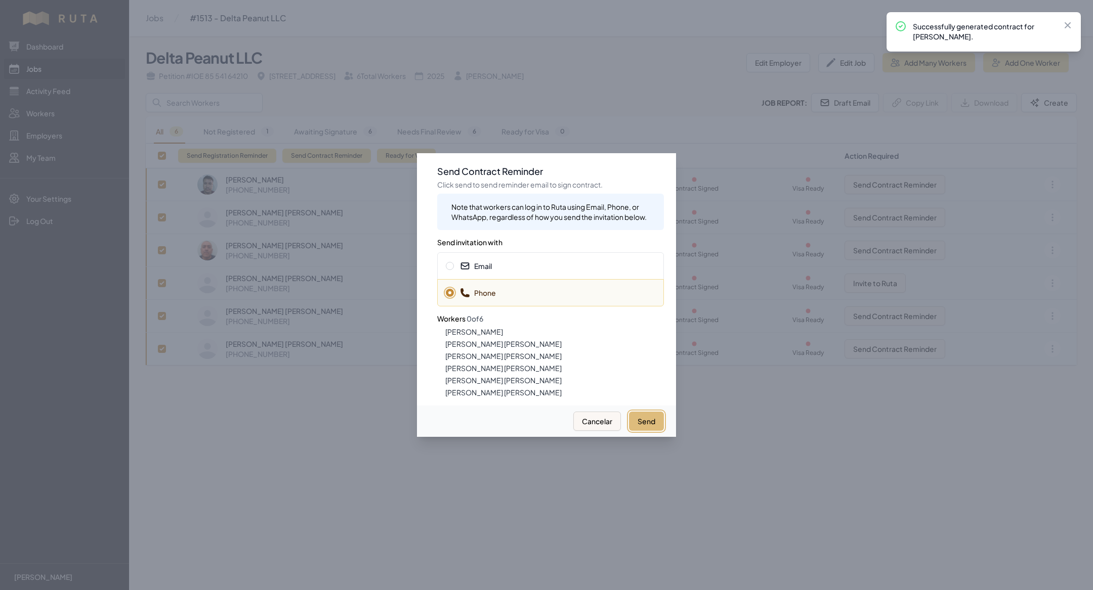
click at [642, 420] on button "Send" at bounding box center [646, 421] width 35 height 19
click at [535, 275] on div "Email" at bounding box center [550, 265] width 227 height 27
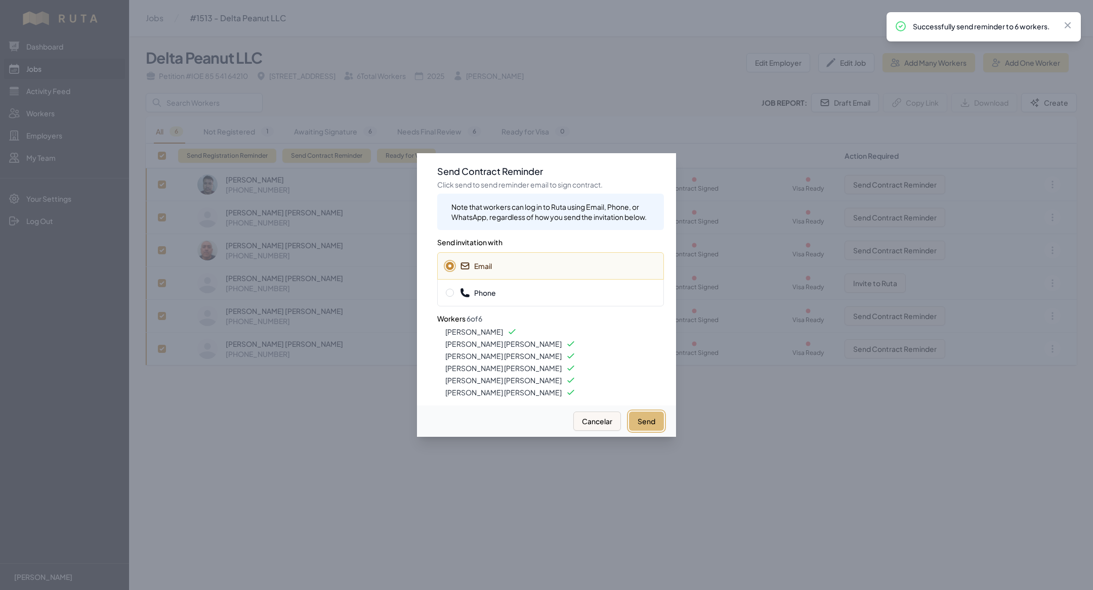
click at [650, 428] on button "Send" at bounding box center [646, 421] width 35 height 19
click at [302, 451] on div at bounding box center [546, 295] width 1093 height 590
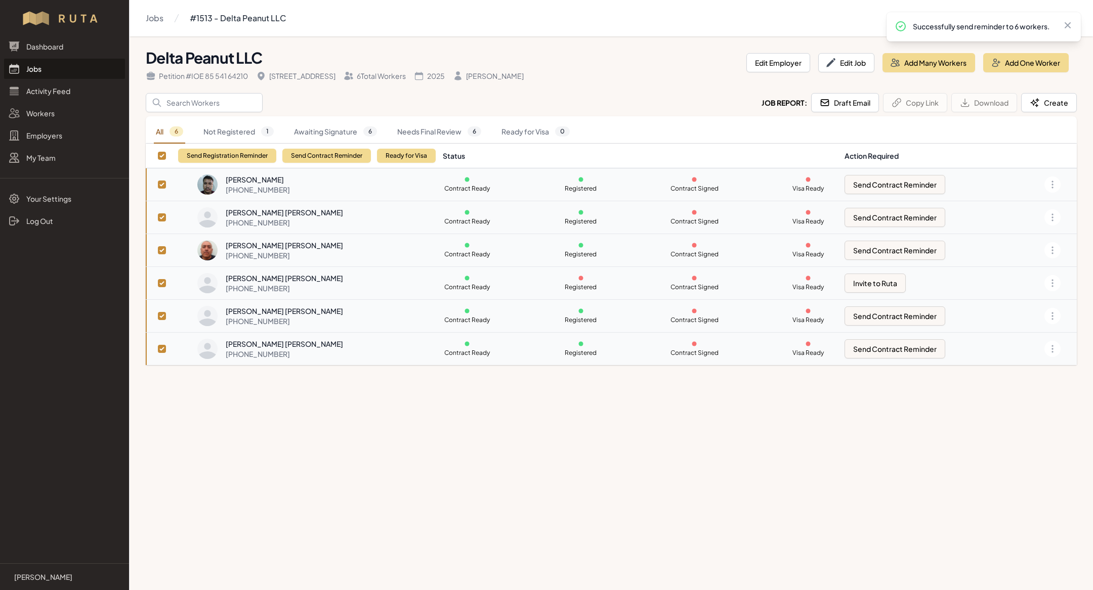
click at [55, 73] on link "Jobs" at bounding box center [64, 69] width 121 height 20
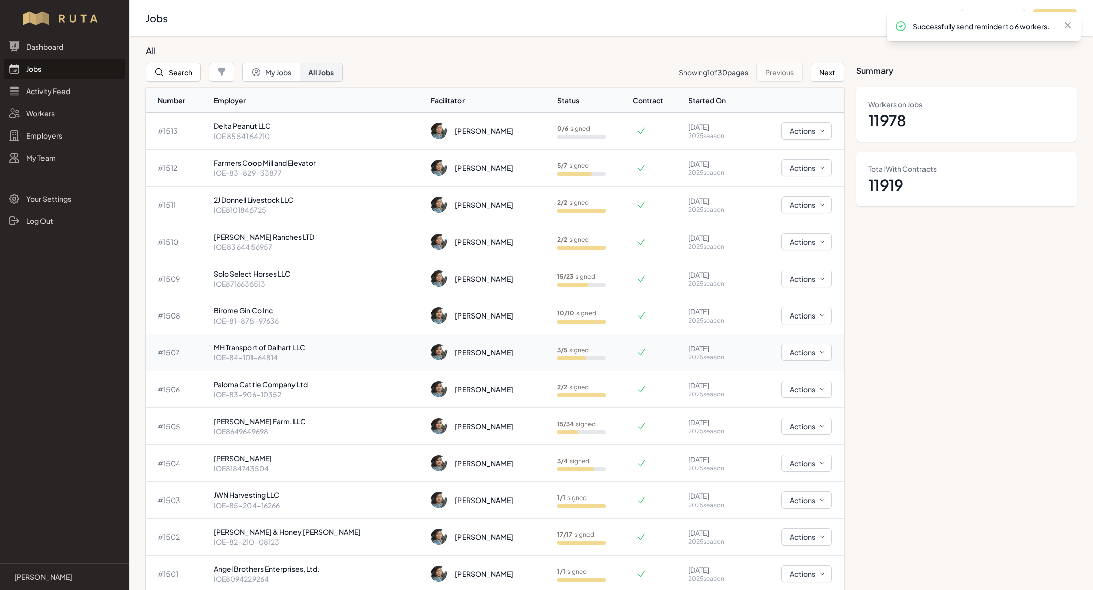
click at [309, 349] on p "MH Transport of Dalhart LLC" at bounding box center [317, 347] width 209 height 10
